Goal: Task Accomplishment & Management: Manage account settings

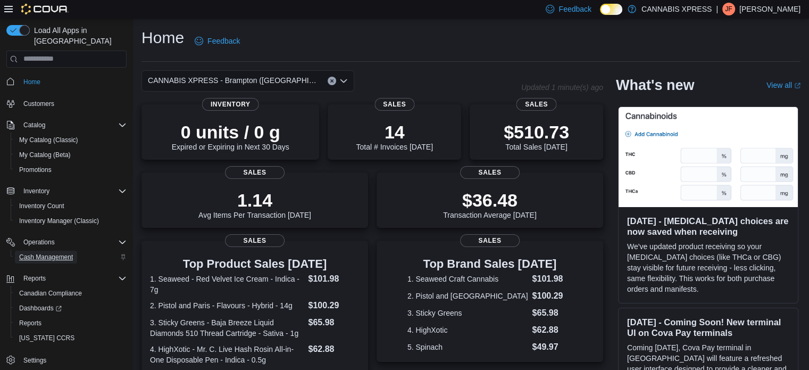
click at [62, 251] on span "Cash Management" at bounding box center [46, 257] width 54 height 13
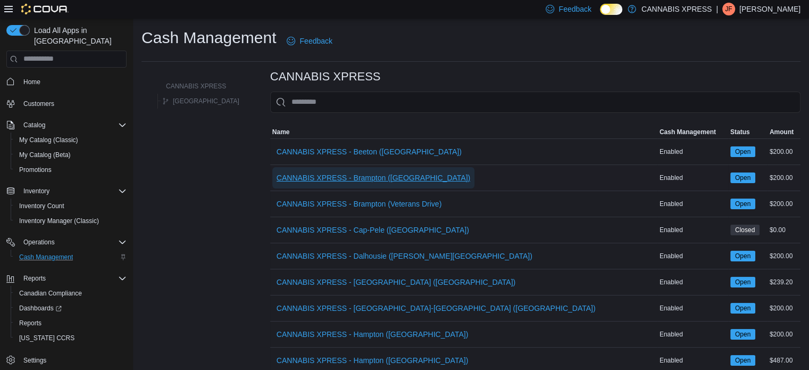
click at [339, 180] on span "CANNABIS XPRESS - Brampton ([GEOGRAPHIC_DATA])" at bounding box center [374, 177] width 194 height 11
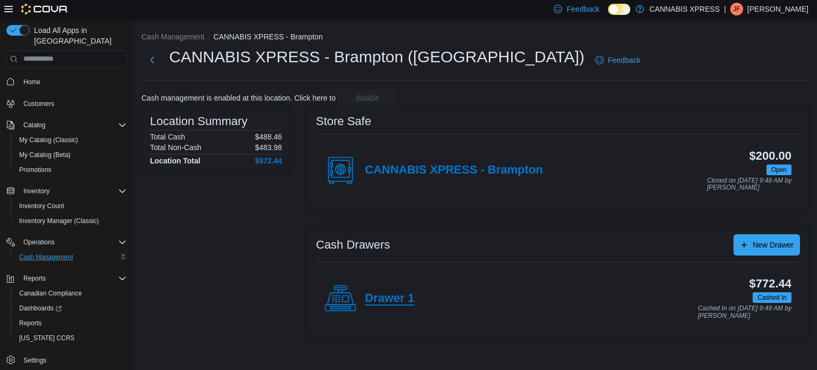
click at [405, 303] on h4 "Drawer 1" at bounding box center [389, 299] width 49 height 14
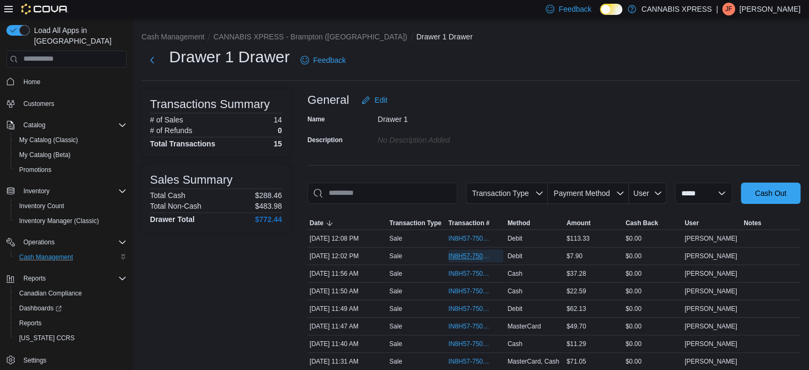
click at [458, 259] on span "IN8H57-750725" at bounding box center [471, 256] width 44 height 9
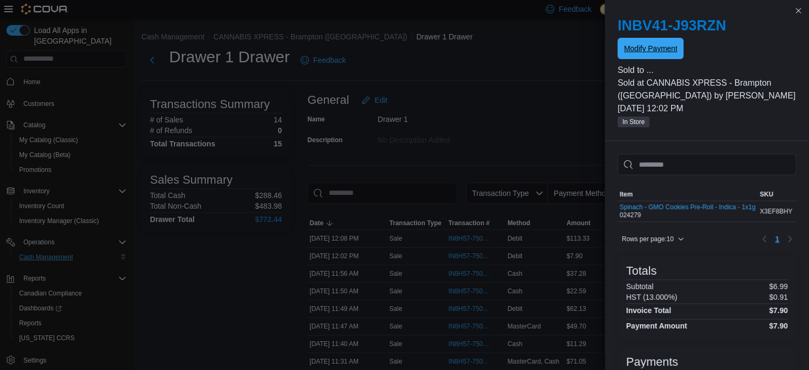
click at [651, 51] on span "Modify Payment" at bounding box center [650, 48] width 53 height 11
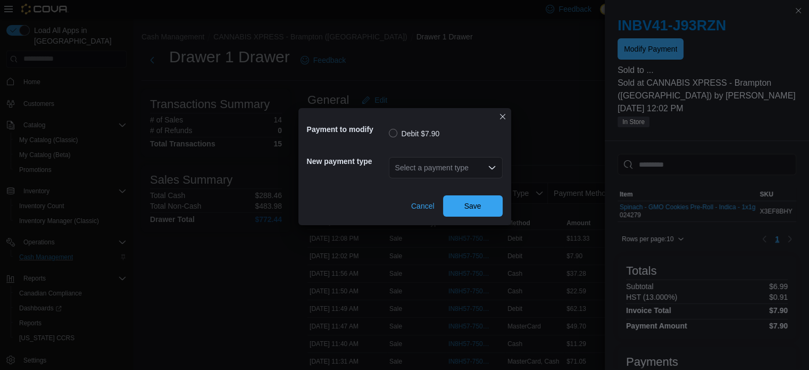
click at [475, 170] on div "Select a payment type" at bounding box center [446, 167] width 114 height 21
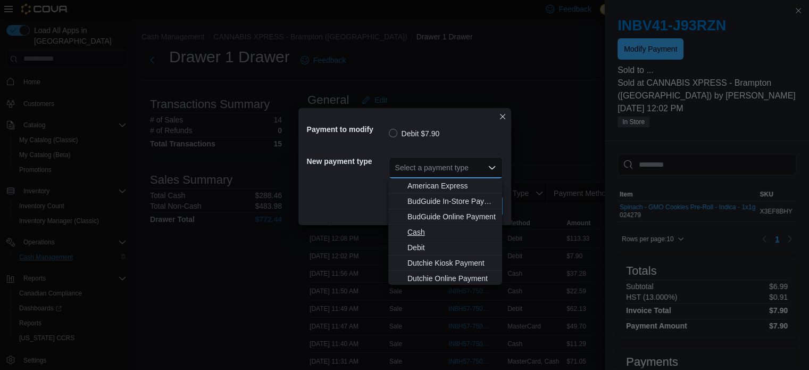
scroll to position [110, 0]
click at [413, 267] on button "Visa" at bounding box center [445, 261] width 114 height 15
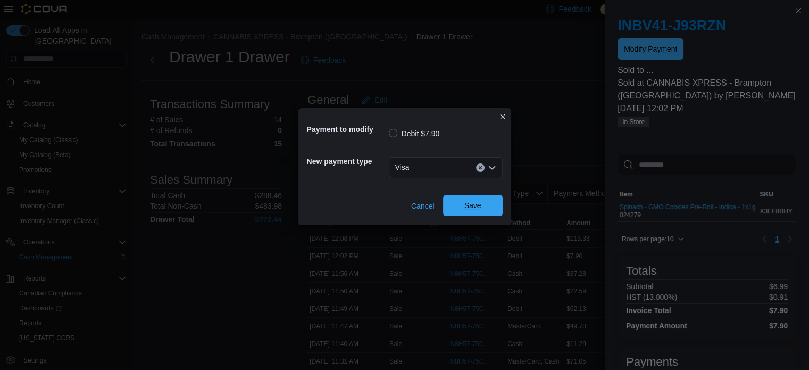
click at [465, 208] on span "Save" at bounding box center [473, 205] width 17 height 11
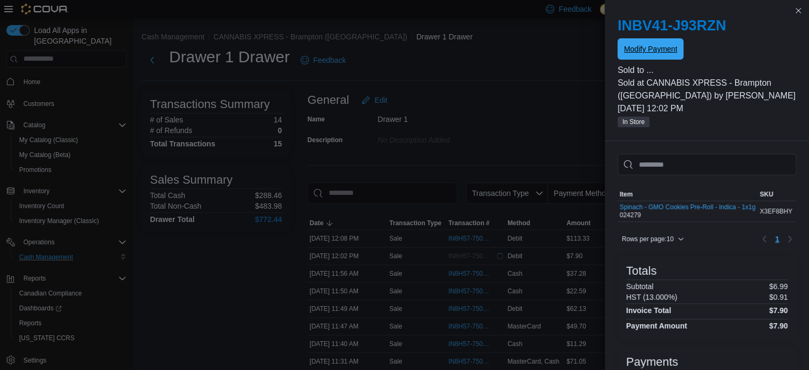
scroll to position [0, 0]
